Goal: Information Seeking & Learning: Learn about a topic

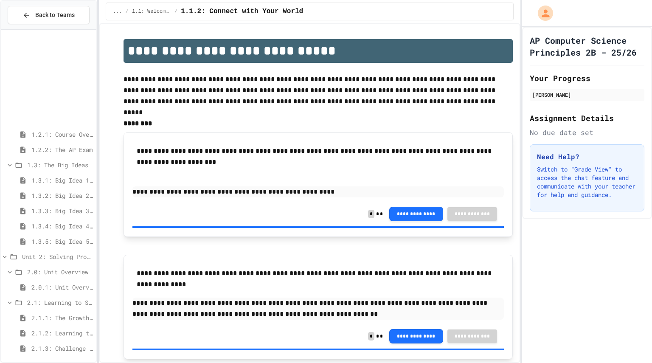
scroll to position [140, 0]
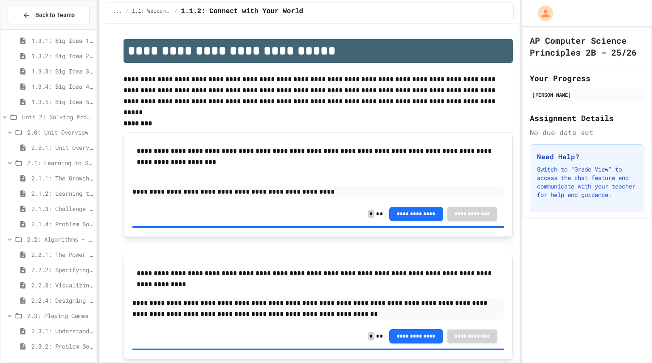
click at [62, 346] on span "2.3.2: Problem Solving Reflection" at bounding box center [62, 346] width 62 height 9
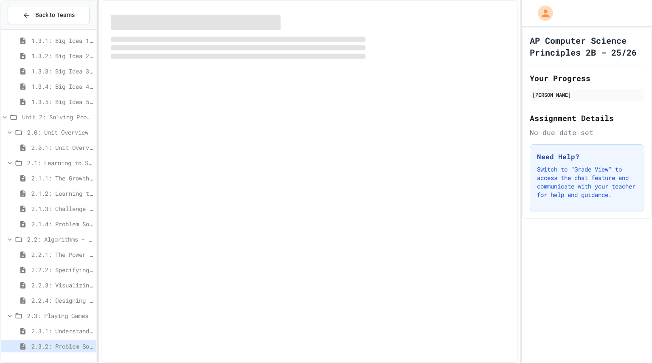
scroll to position [133, 0]
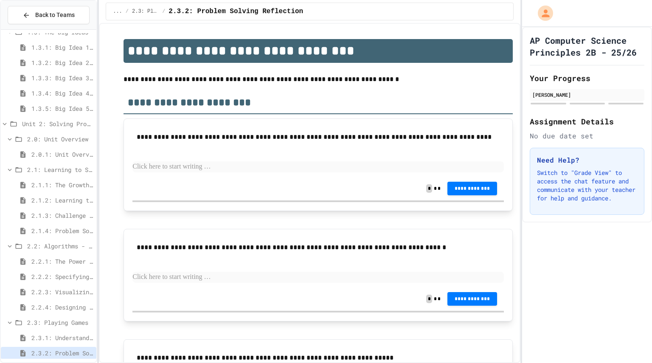
click at [64, 338] on span "2.3.1: Understanding Games with Flowcharts" at bounding box center [62, 337] width 62 height 9
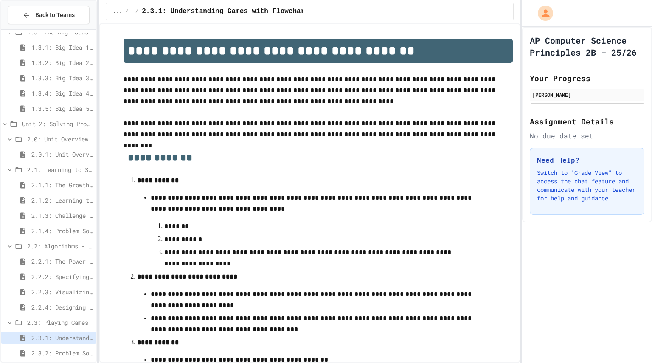
click at [56, 310] on span "2.2.4: Designing Flowcharts" at bounding box center [62, 307] width 62 height 9
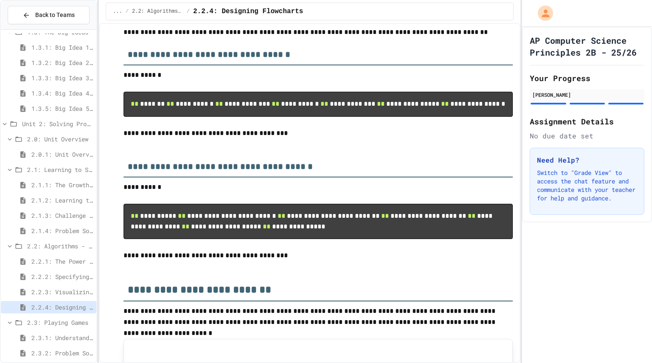
scroll to position [155, 0]
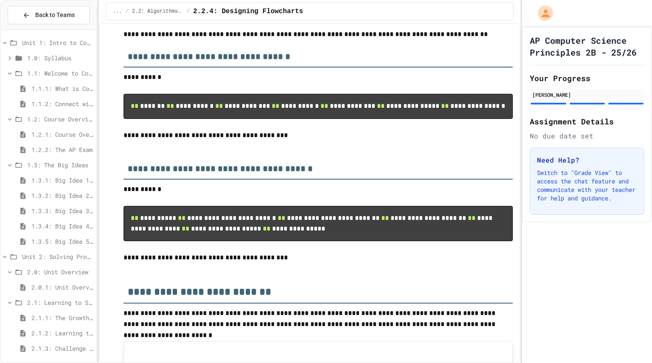
scroll to position [166, 0]
click at [49, 319] on span "2.1.1: The Growth Mindset" at bounding box center [62, 317] width 62 height 9
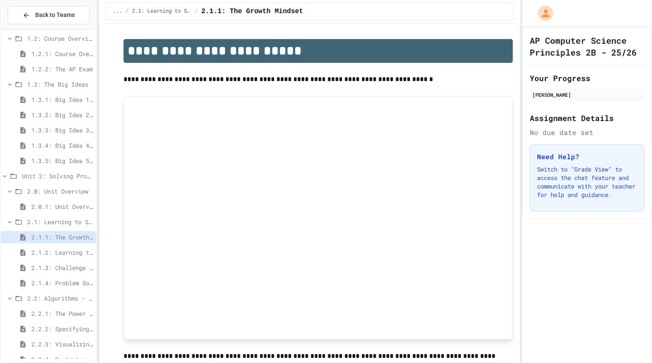
scroll to position [140, 0]
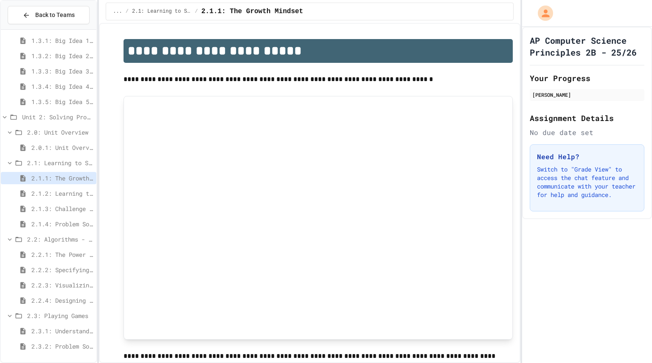
click at [56, 333] on span "2.3.1: Understanding Games with Flowcharts" at bounding box center [62, 331] width 62 height 9
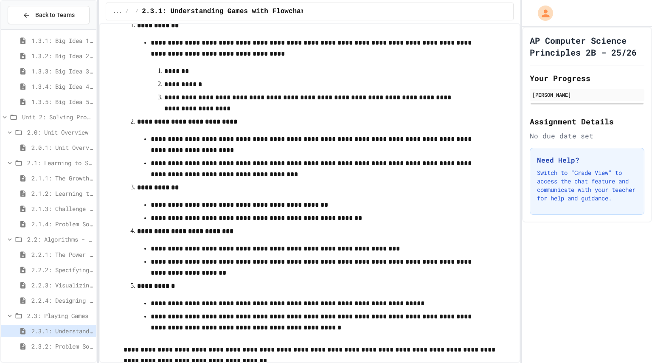
scroll to position [155, 0]
click at [42, 268] on div at bounding box center [326, 181] width 652 height 363
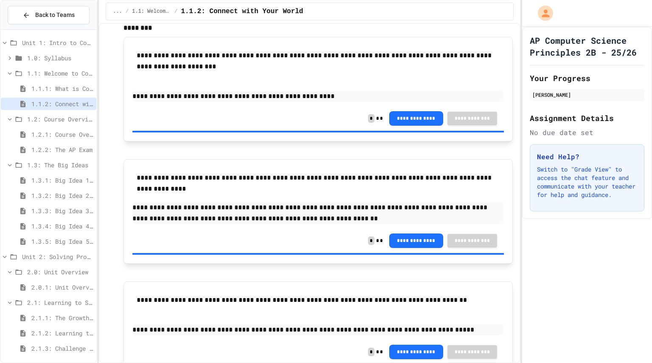
scroll to position [139, 0]
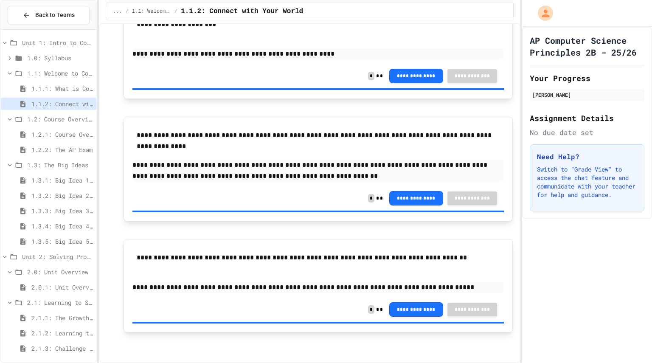
drag, startPoint x: 47, startPoint y: 262, endPoint x: 51, endPoint y: 249, distance: 13.3
click at [51, 249] on div "Unit 1: Intro to Computer Science 1.0: Syllabus 1.1: Welcome to Computer Scienc…" at bounding box center [49, 265] width 96 height 465
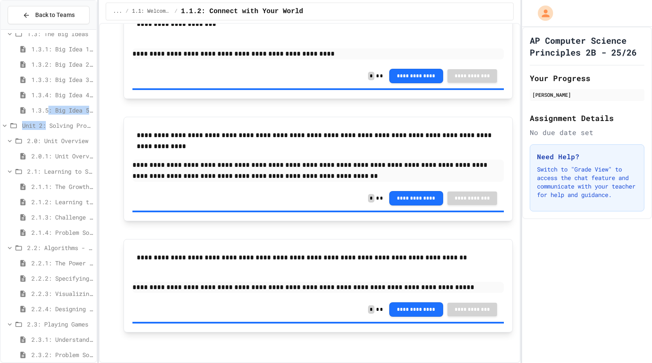
scroll to position [140, 0]
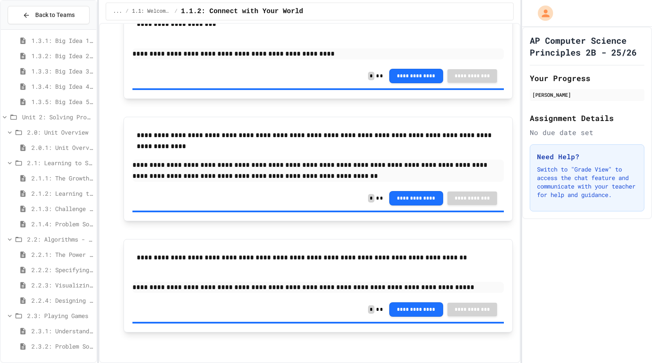
click at [48, 330] on span "2.3.1: Understanding Games with Flowcharts" at bounding box center [62, 331] width 62 height 9
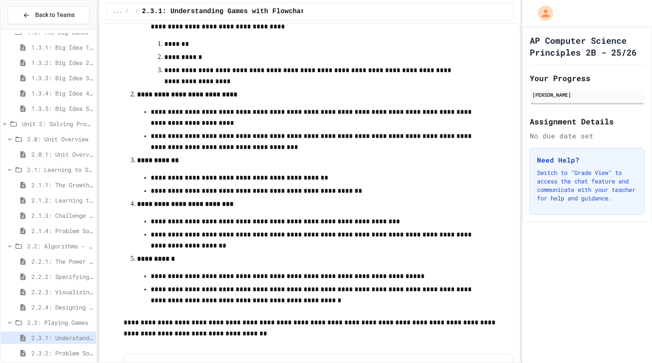
scroll to position [177, 0]
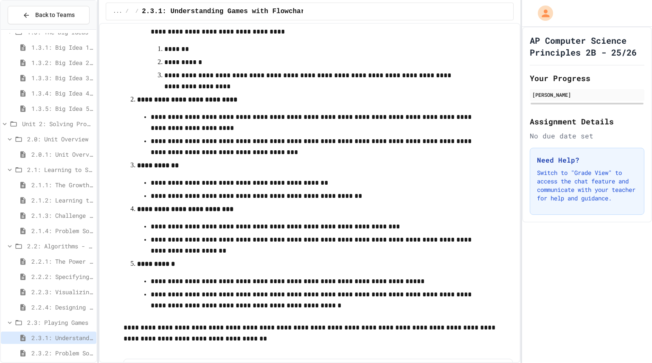
click at [48, 289] on span "2.2.3: Visualizing Logic with Flowcharts" at bounding box center [62, 292] width 62 height 9
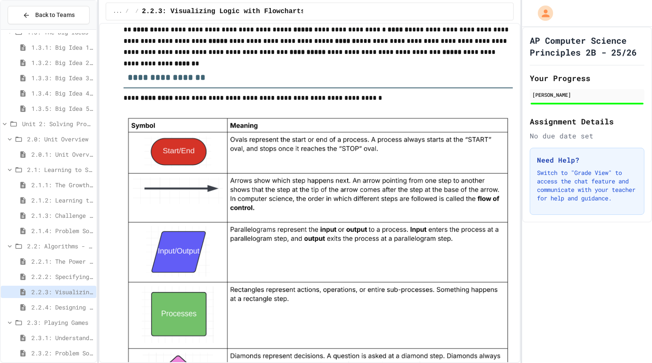
scroll to position [719, 0]
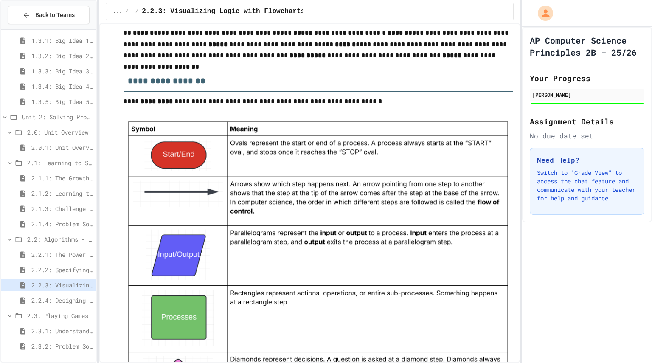
click at [62, 333] on span "2.3.1: Understanding Games with Flowcharts" at bounding box center [62, 331] width 62 height 9
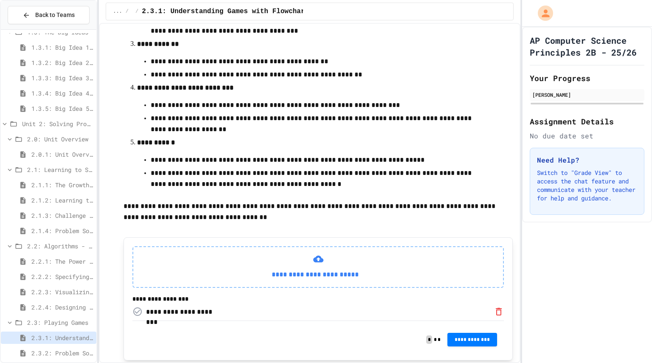
scroll to position [336, 0]
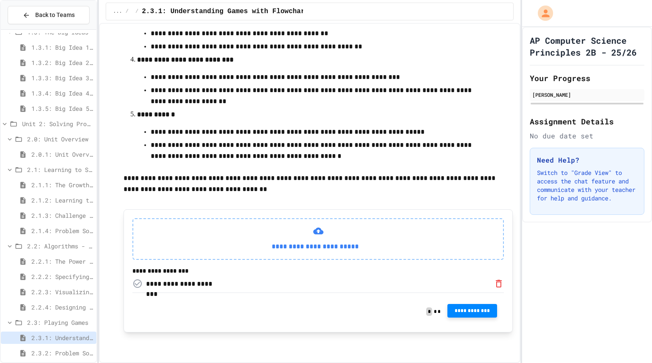
click at [476, 312] on span "**********" at bounding box center [472, 310] width 37 height 7
